Goal: Communication & Community: Answer question/provide support

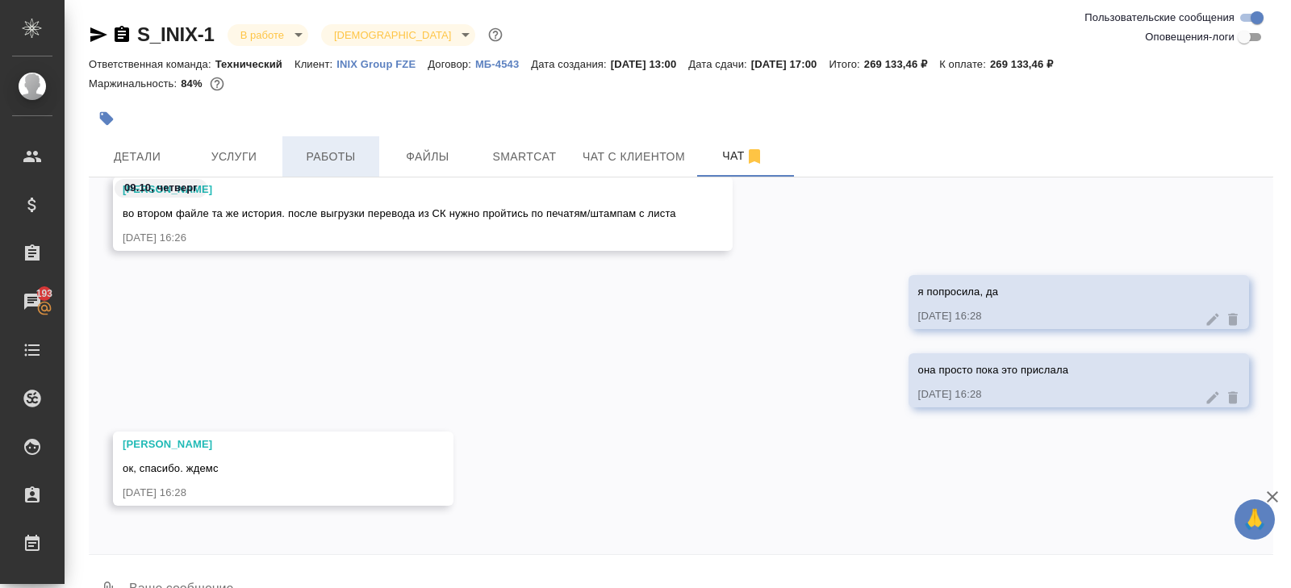
click at [324, 159] on span "Работы" at bounding box center [330, 157] width 77 height 20
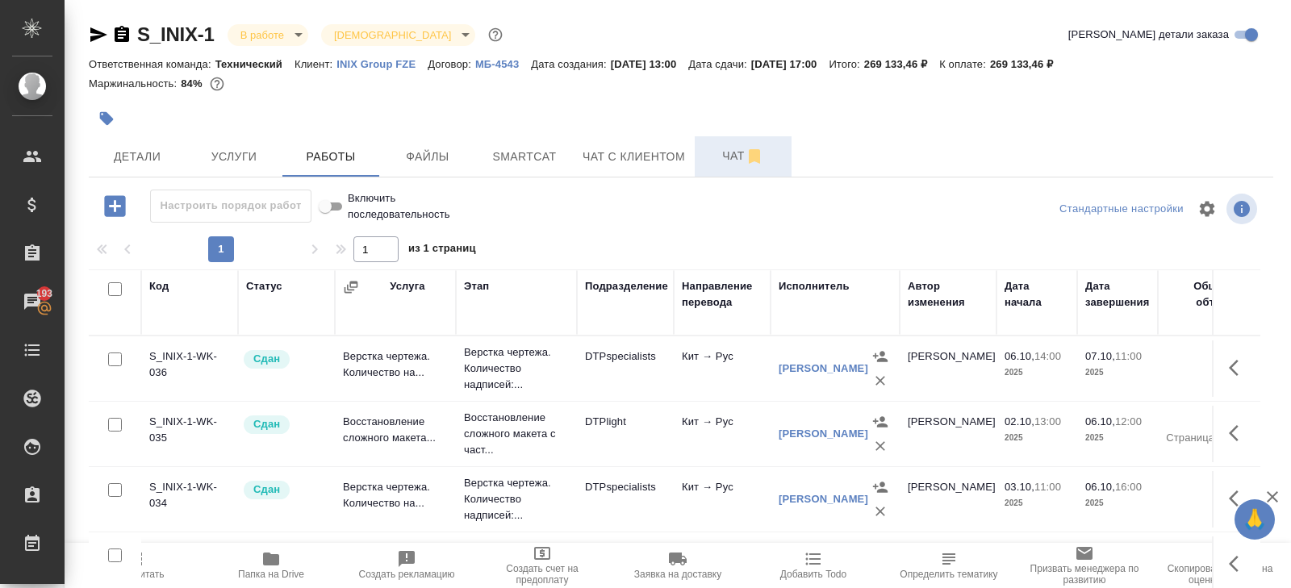
click at [722, 148] on span "Чат" at bounding box center [742, 156] width 77 height 20
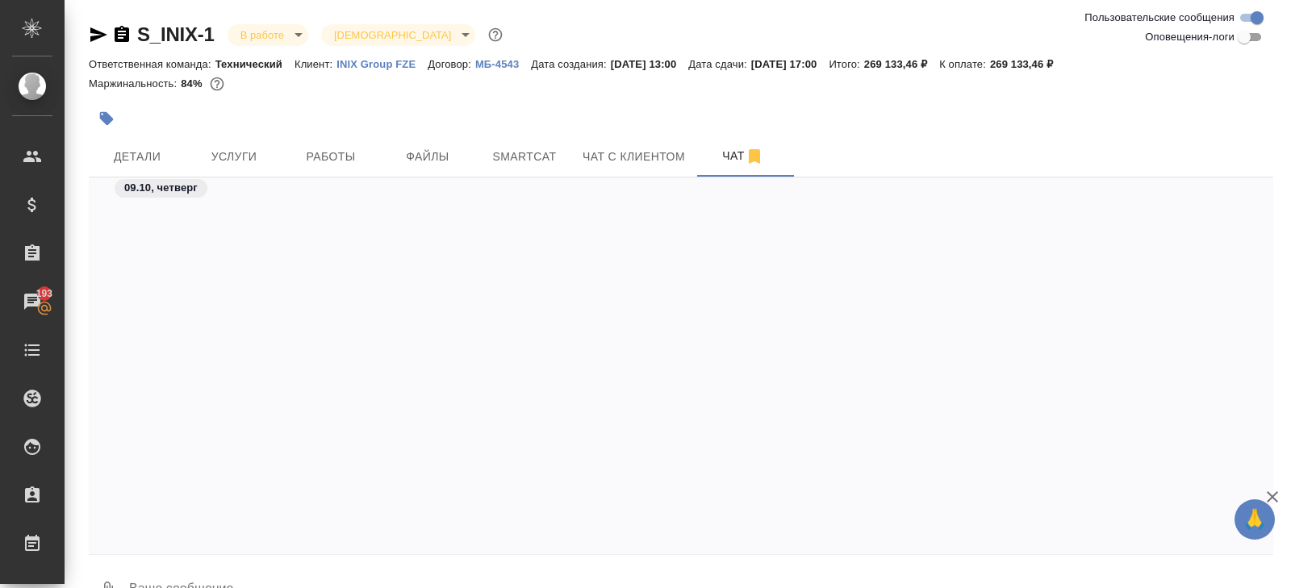
scroll to position [6768, 0]
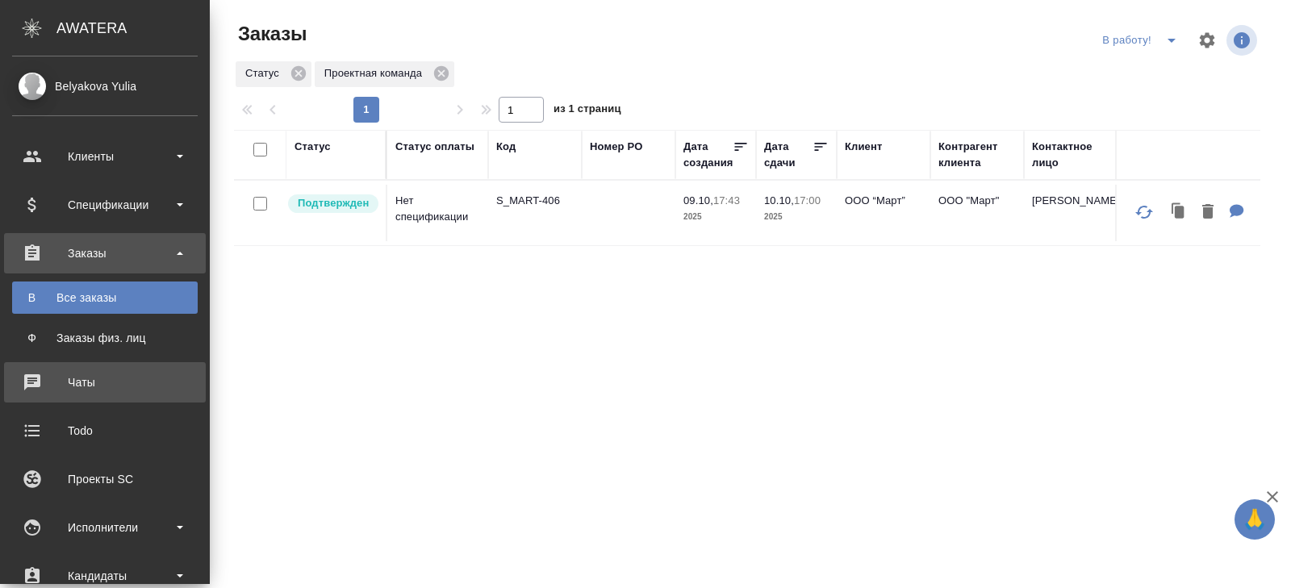
click at [68, 381] on div "Чаты" at bounding box center [105, 382] width 186 height 24
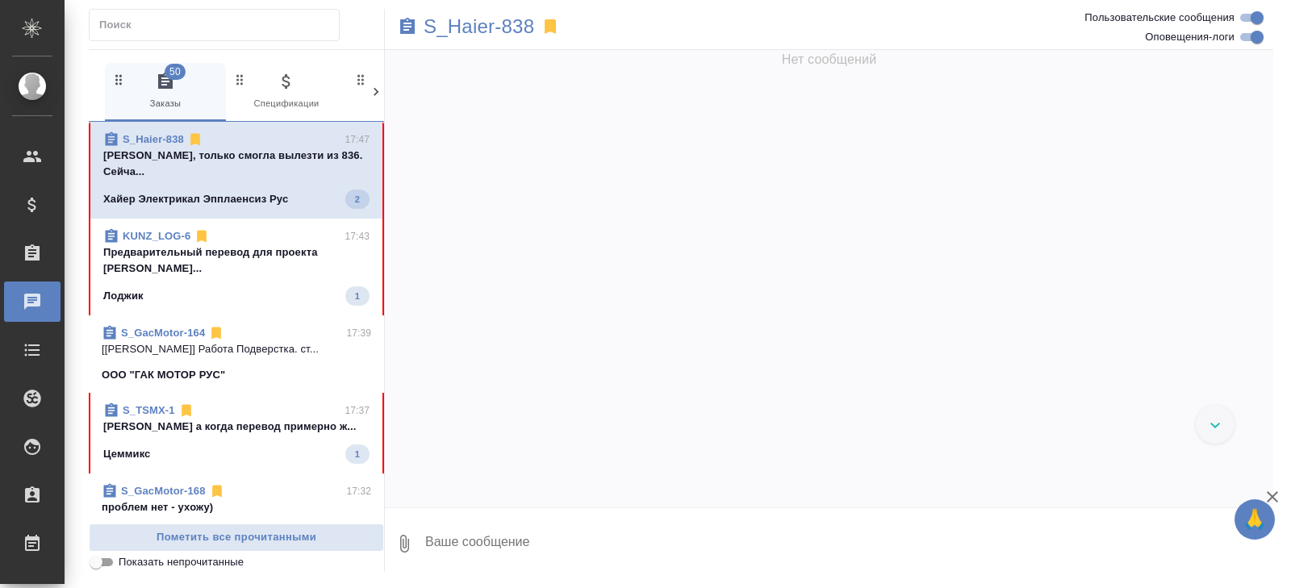
scroll to position [27902, 0]
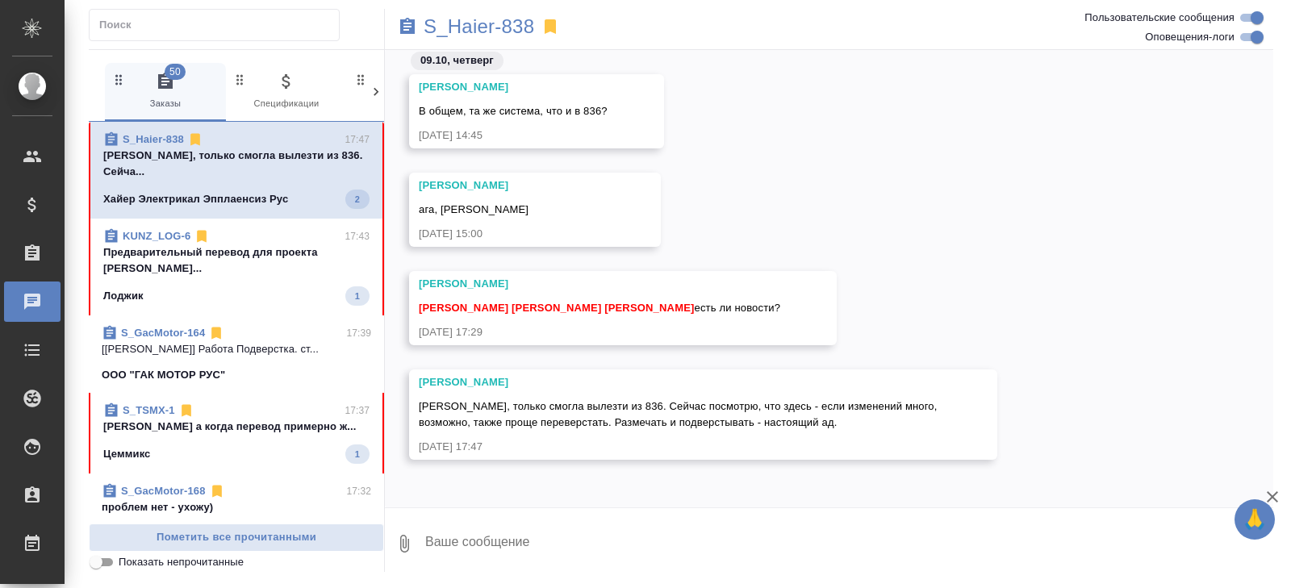
click at [169, 327] on link "S_GacMotor-164" at bounding box center [163, 333] width 84 height 12
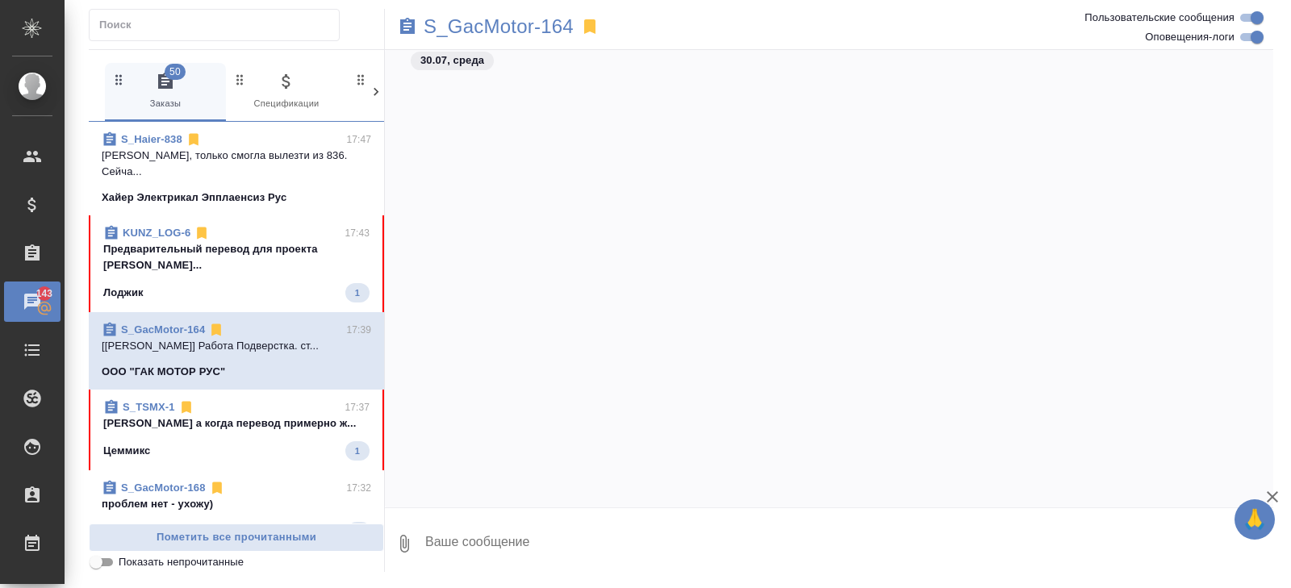
scroll to position [0, 0]
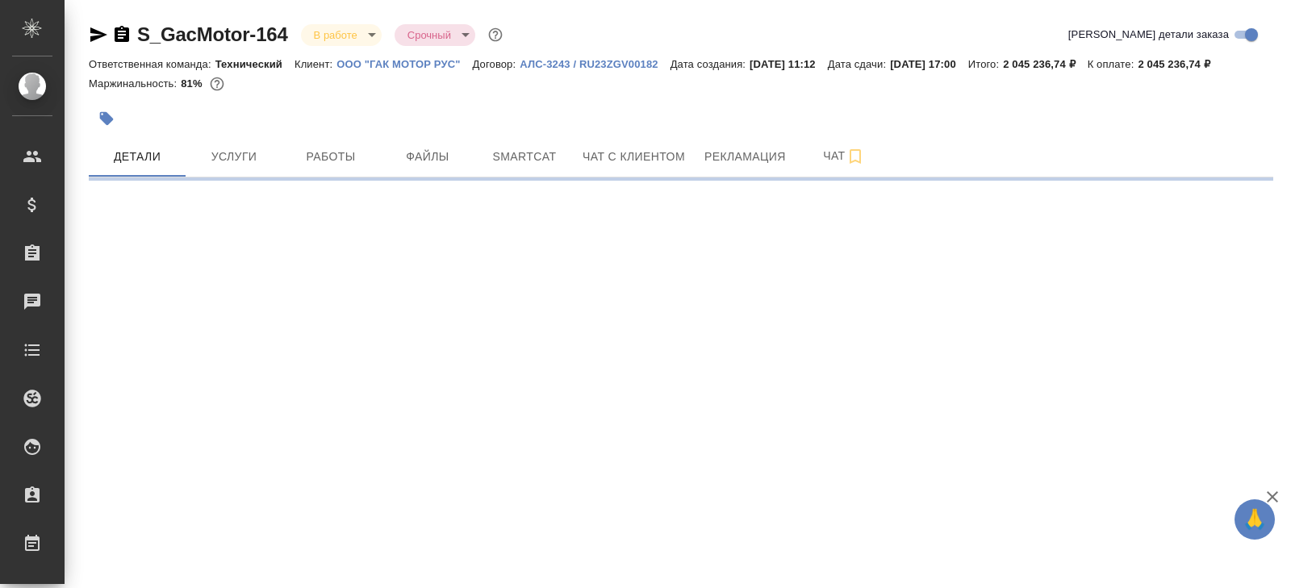
select select "RU"
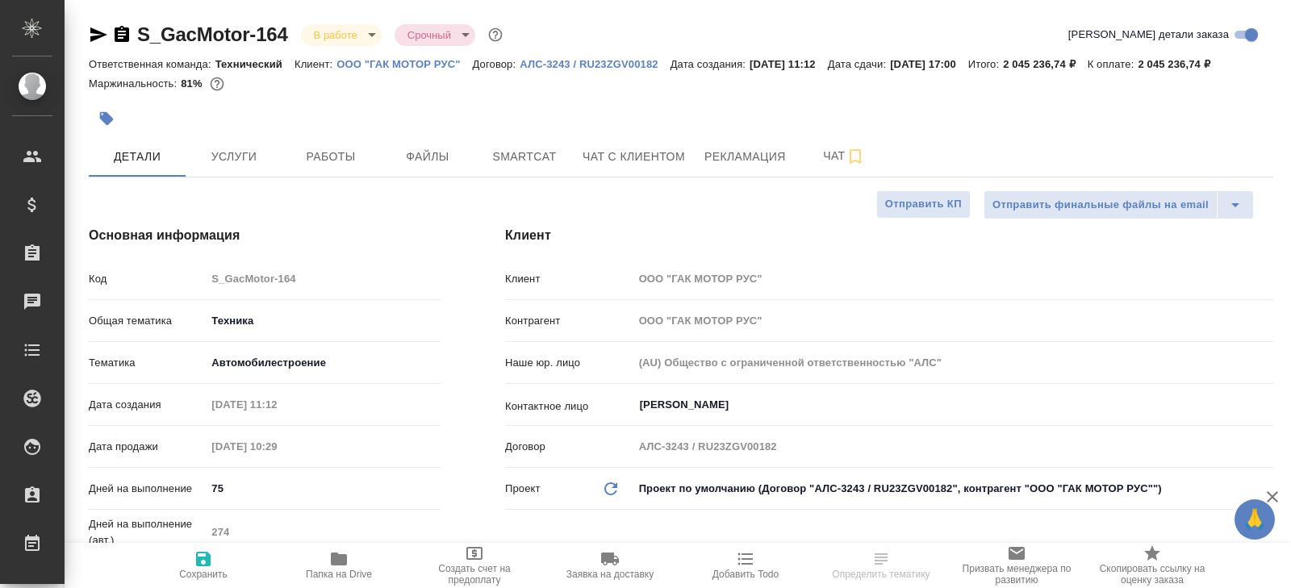
type textarea "x"
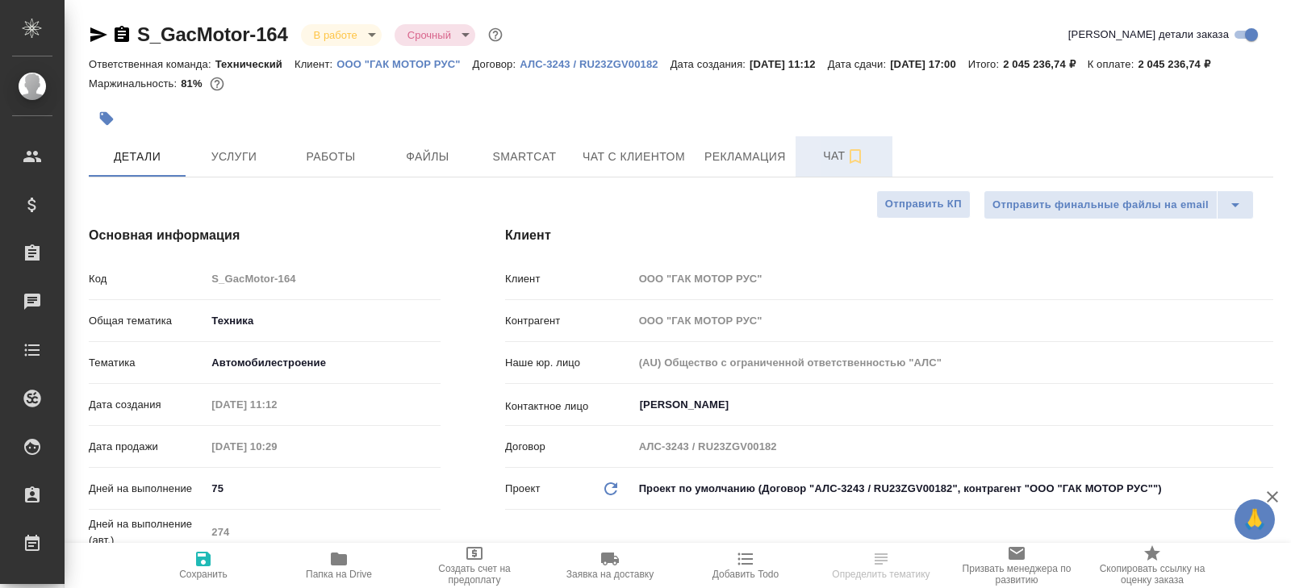
type textarea "x"
click at [826, 166] on span "Чат" at bounding box center [843, 156] width 77 height 20
type textarea "x"
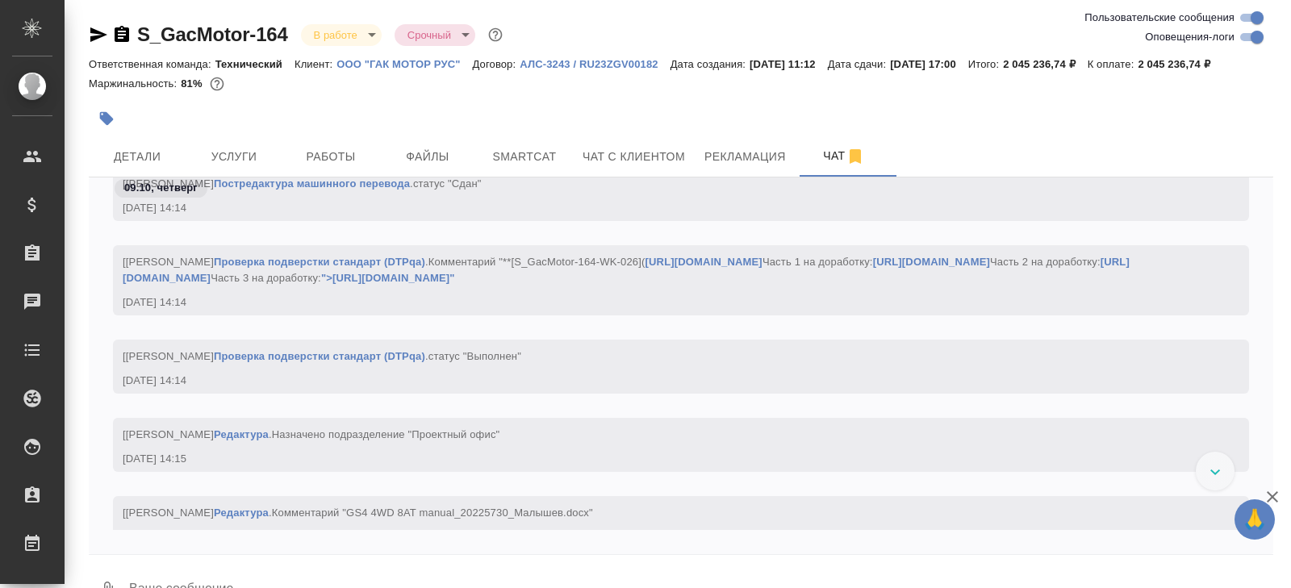
scroll to position [81603, 0]
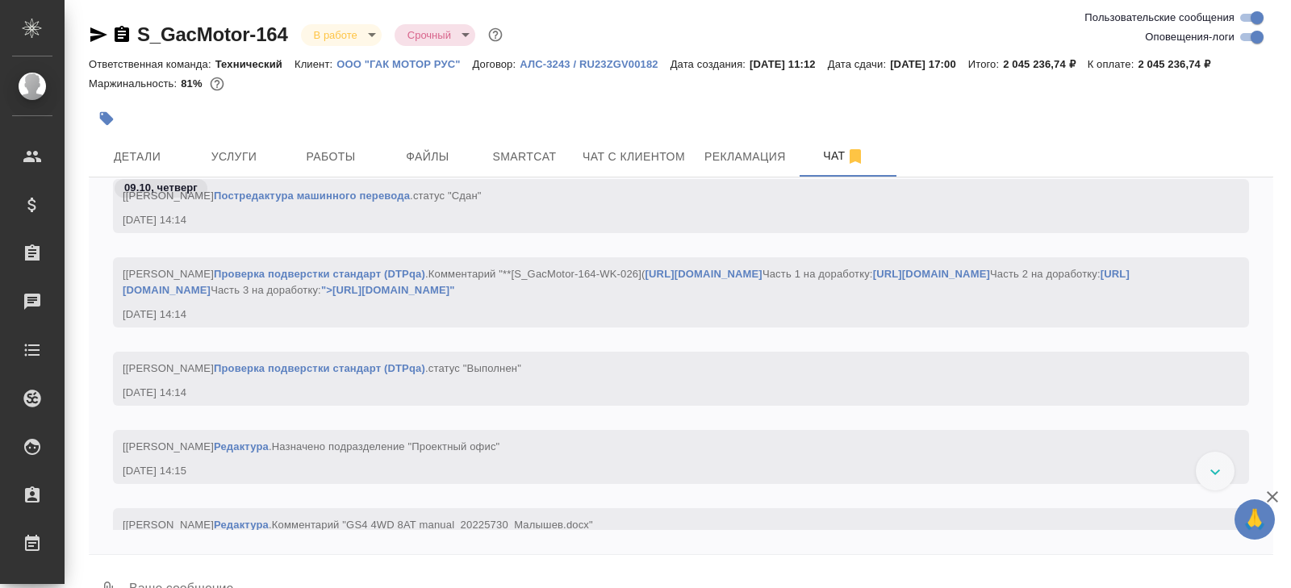
click at [1246, 47] on div "S_GacMotor-164 В работе inProgress Срочный urgent" at bounding box center [681, 35] width 1184 height 26
click at [1250, 27] on div "Пользовательские сообщения Оповещения-логи" at bounding box center [1174, 27] width 207 height 39
click at [1250, 40] on input "Оповещения-логи" at bounding box center [1257, 36] width 58 height 19
checkbox input "false"
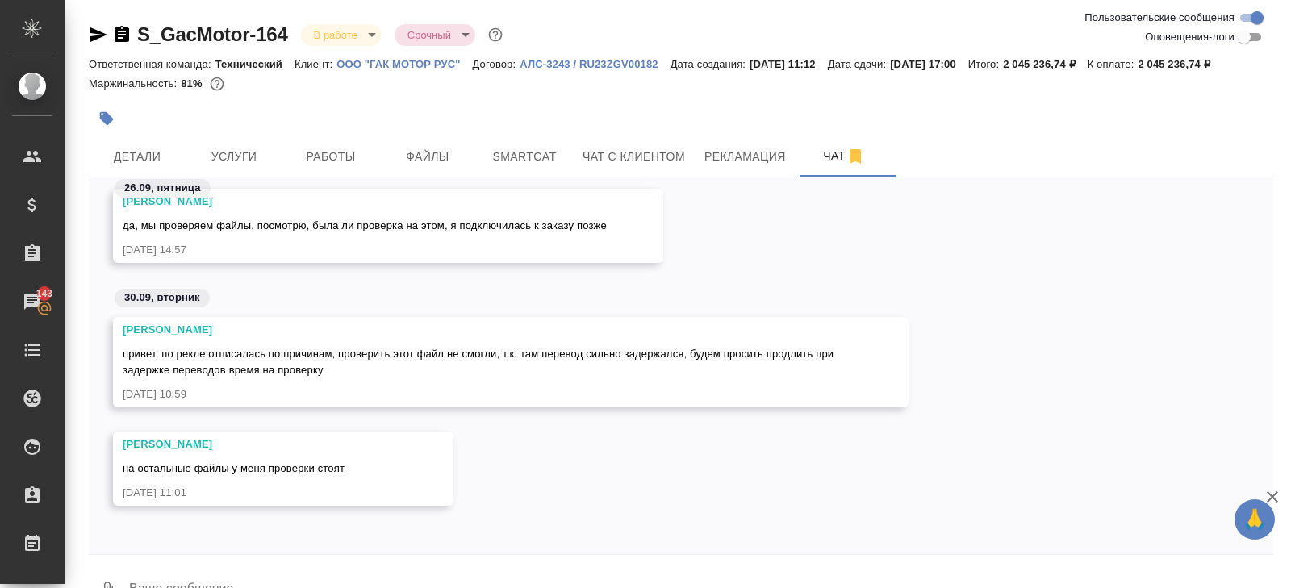
scroll to position [58, 0]
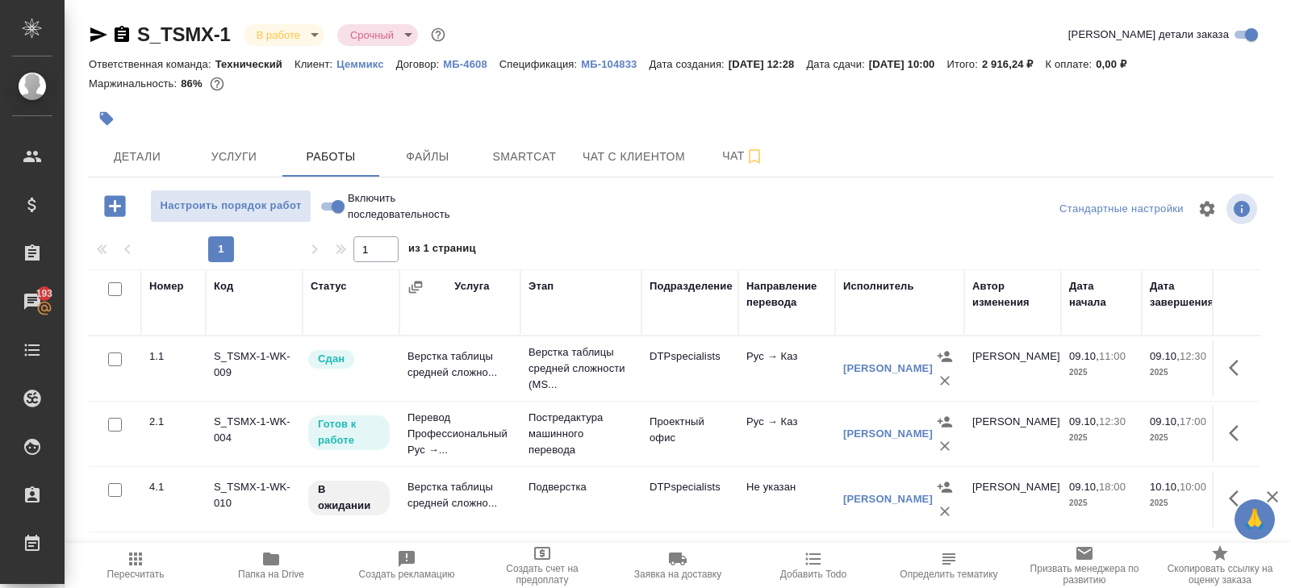
scroll to position [39, 0]
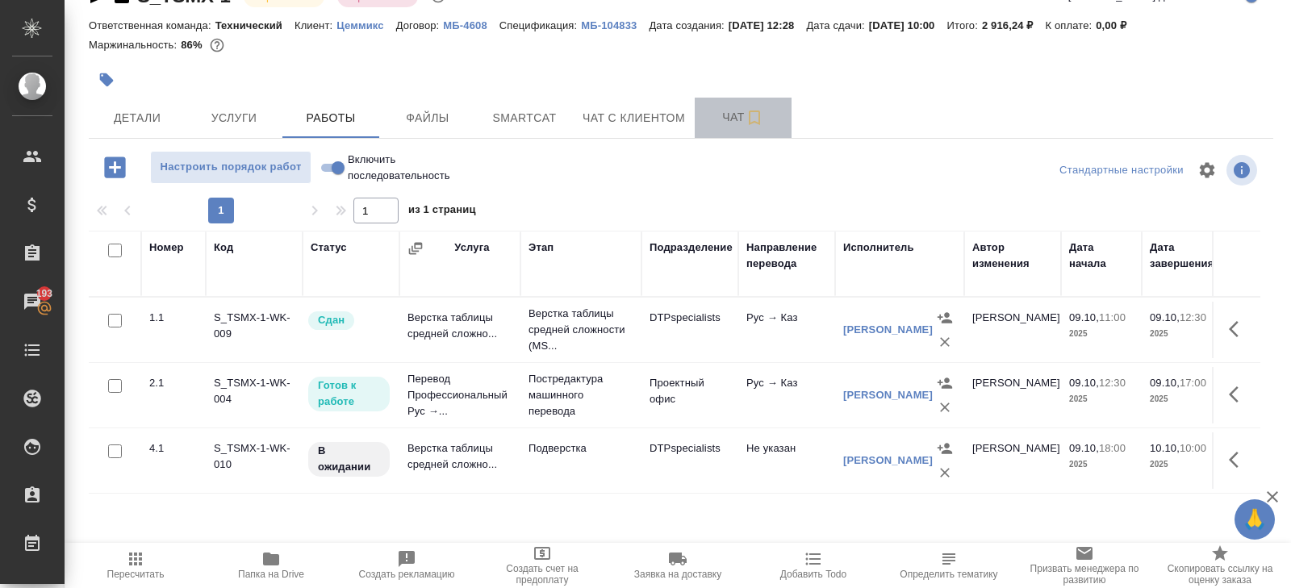
click at [736, 119] on span "Чат" at bounding box center [742, 117] width 77 height 20
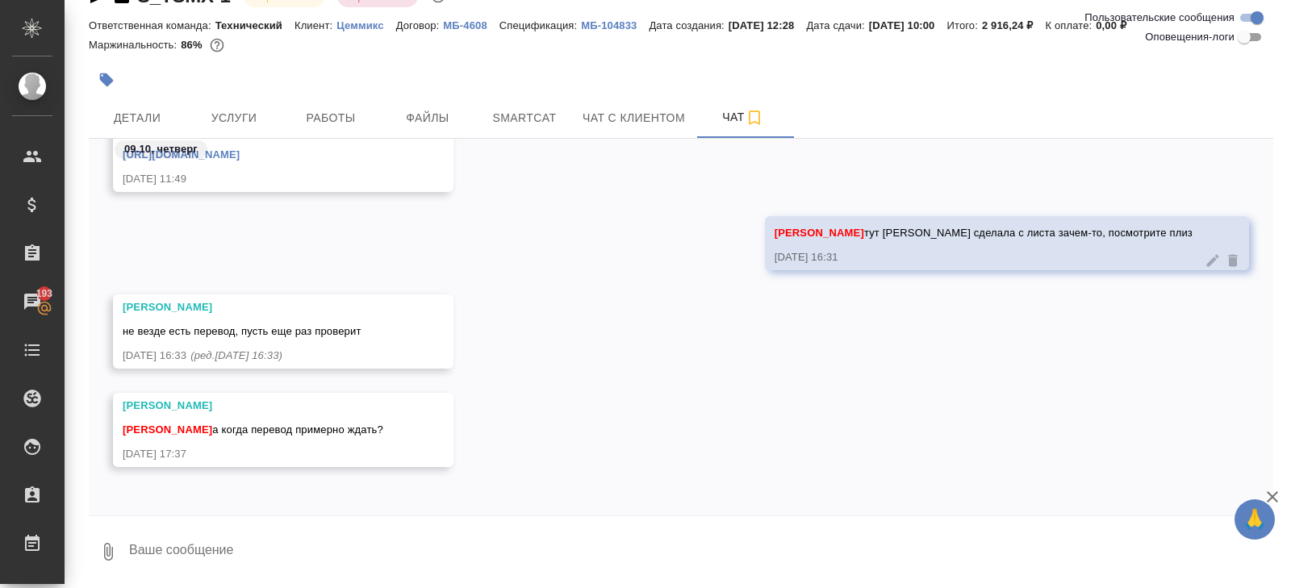
scroll to position [1065, 0]
click at [215, 569] on textarea at bounding box center [699, 551] width 1145 height 55
type textarea "мне не отвечает испол, я написала штатнику, молчат все пока"
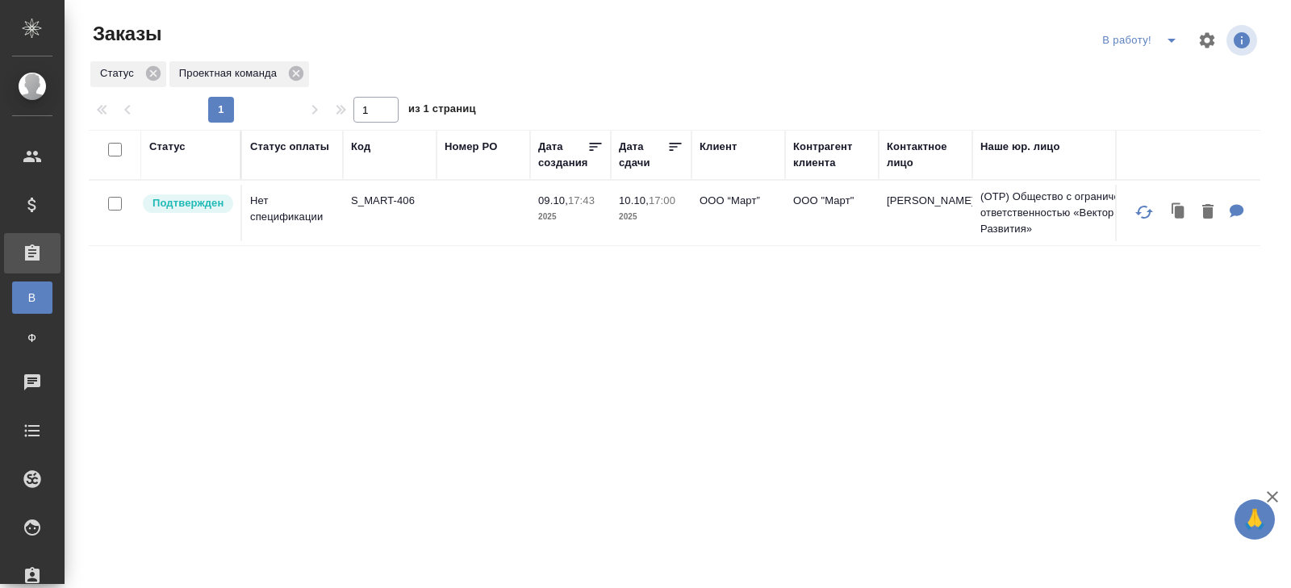
click at [1167, 46] on icon "split button" at bounding box center [1170, 40] width 19 height 19
click at [1161, 66] on li "ПМ" at bounding box center [1142, 73] width 90 height 26
